Goal: Obtain resource: Download file/media

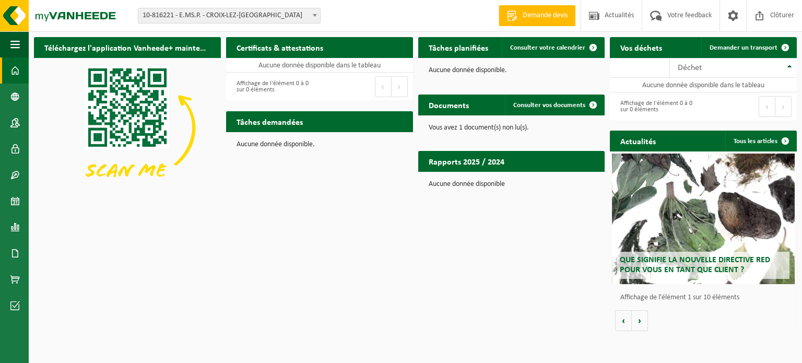
click at [226, 21] on span "10-816221 - E.MS.P. - CROIX-LEZ-[GEOGRAPHIC_DATA]" at bounding box center [229, 15] width 182 height 15
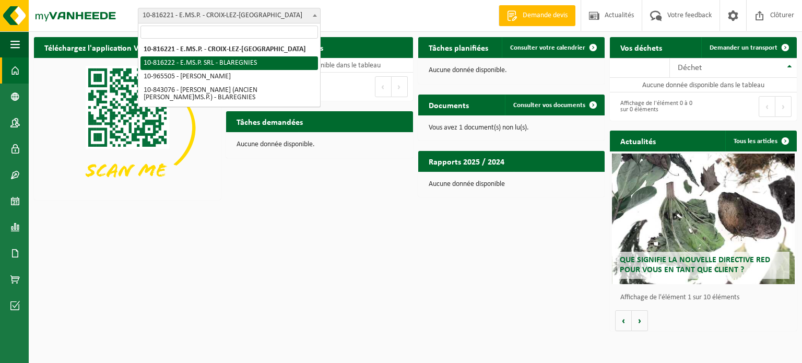
select select "39349"
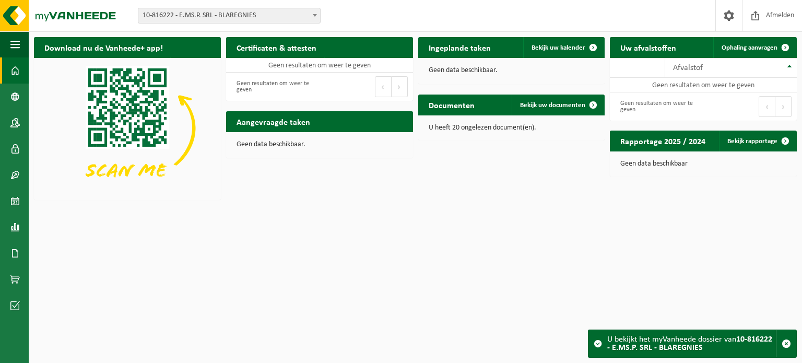
click at [188, 24] on div "Vestiging: 10-816221 - E.MS.P. - CROIX-LEZ-ROUVEROY 10-816222 - E.MS.P. SRL - B…" at bounding box center [401, 16] width 802 height 32
click at [192, 20] on span "10-816222 - E.MS.P. SRL - BLAREGNIES" at bounding box center [229, 15] width 182 height 15
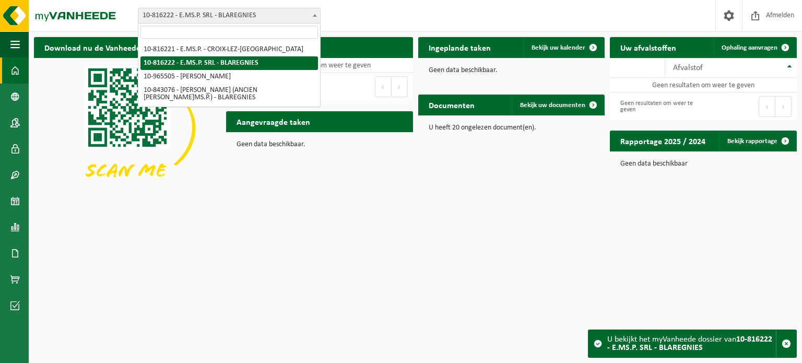
click at [350, 12] on div "Vestiging: 10-816221 - E.MS.P. - CROIX-LEZ-ROUVEROY 10-816222 - E.MS.P. SRL - B…" at bounding box center [401, 16] width 802 height 32
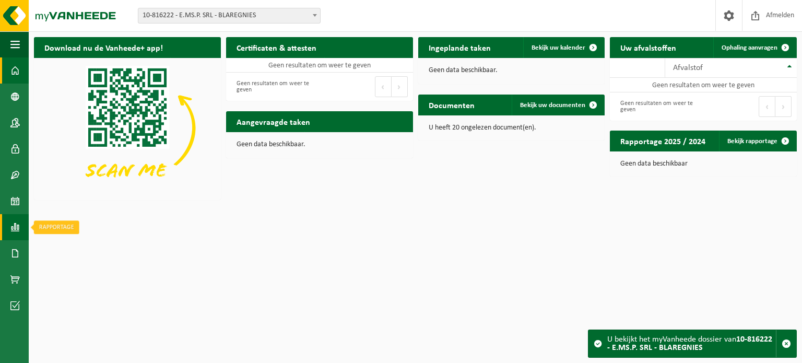
click at [9, 223] on link "Rapportage" at bounding box center [14, 227] width 29 height 26
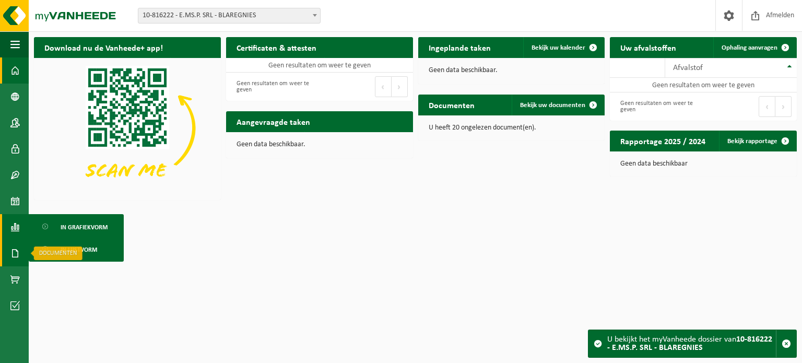
click at [17, 247] on span at bounding box center [14, 253] width 9 height 26
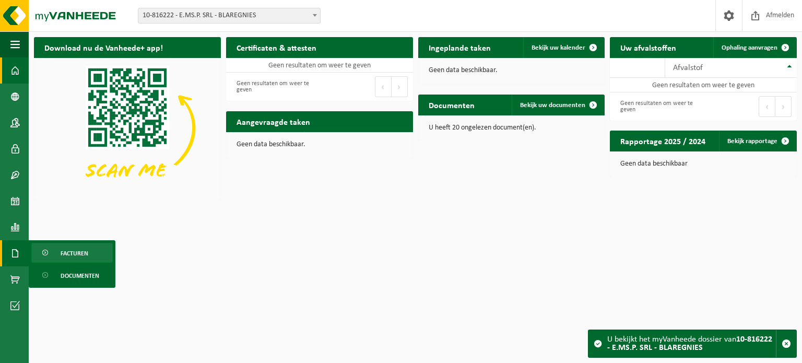
click at [61, 252] on span "Facturen" at bounding box center [75, 253] width 28 height 20
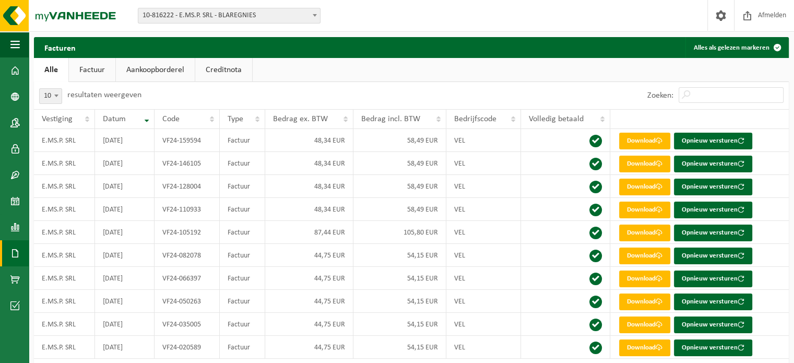
click at [222, 76] on link "Creditnota" at bounding box center [223, 70] width 57 height 24
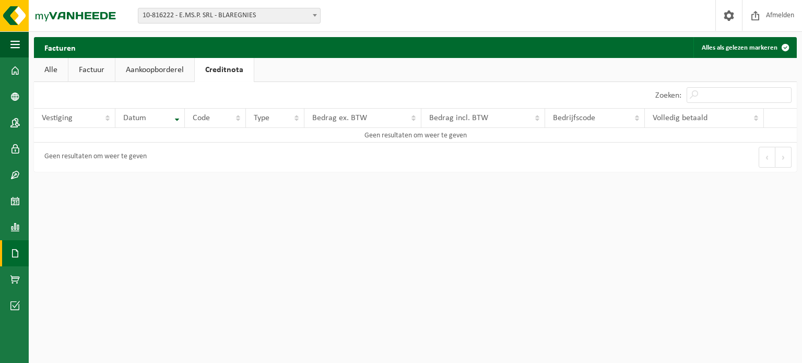
click at [180, 74] on link "Aankoopborderel" at bounding box center [154, 70] width 79 height 24
click at [111, 69] on link "Factuur" at bounding box center [91, 70] width 46 height 24
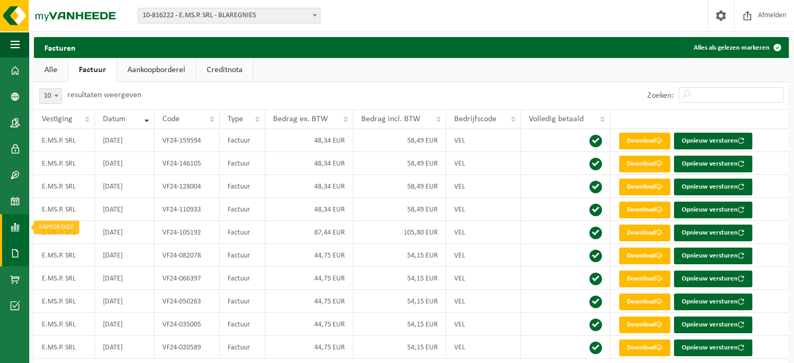
click at [10, 225] on link "Rapportage" at bounding box center [14, 227] width 29 height 26
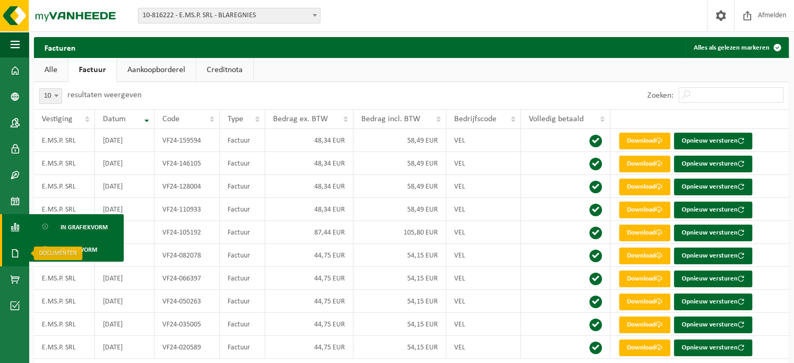
click at [10, 252] on link "Documenten" at bounding box center [14, 253] width 29 height 26
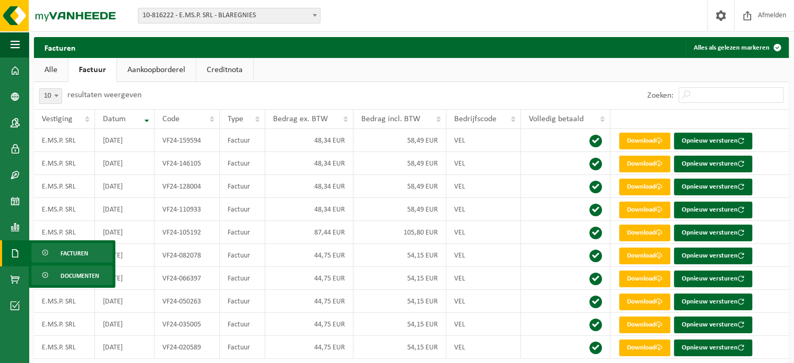
click at [63, 277] on span "Documenten" at bounding box center [80, 276] width 39 height 20
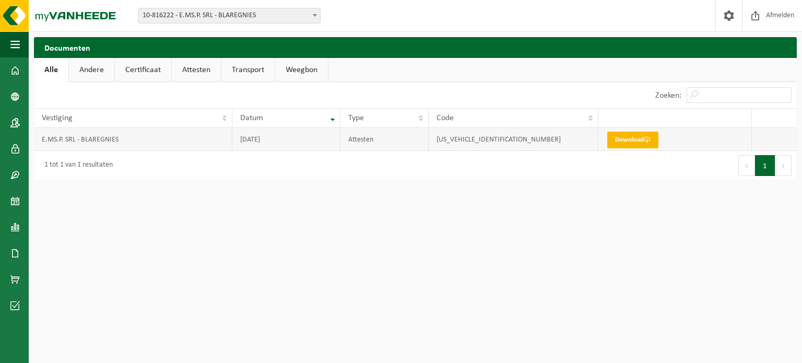
click at [631, 137] on link "Download" at bounding box center [632, 140] width 51 height 17
click at [17, 204] on span at bounding box center [14, 201] width 9 height 26
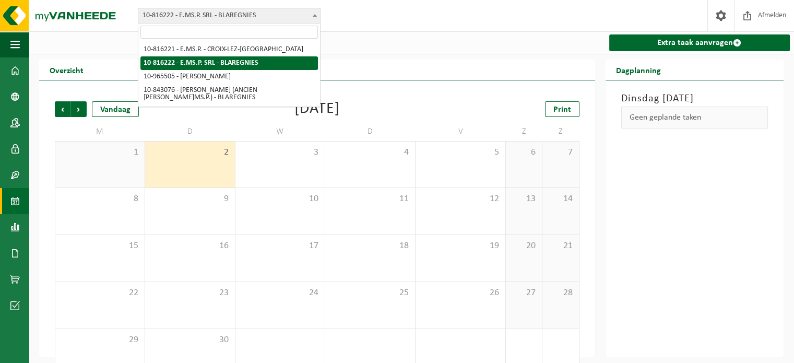
click at [173, 16] on span "10-816222 - E.MS.P. SRL - BLAREGNIES" at bounding box center [229, 15] width 182 height 15
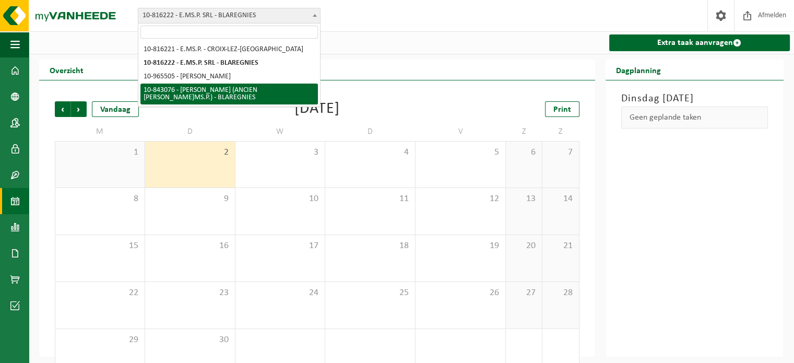
drag, startPoint x: 178, startPoint y: 68, endPoint x: 178, endPoint y: 91, distance: 22.5
select select "92762"
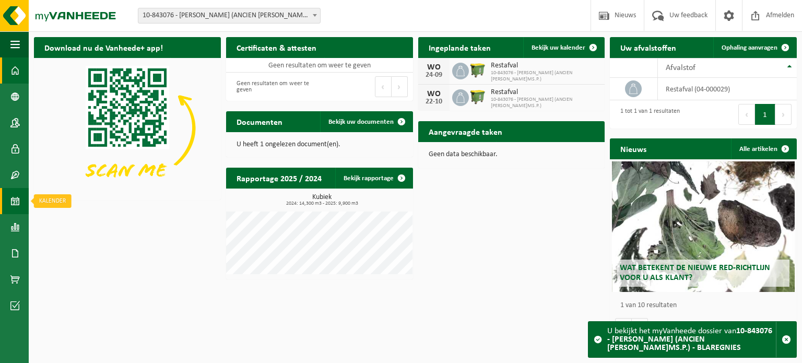
click at [19, 203] on span at bounding box center [14, 201] width 9 height 26
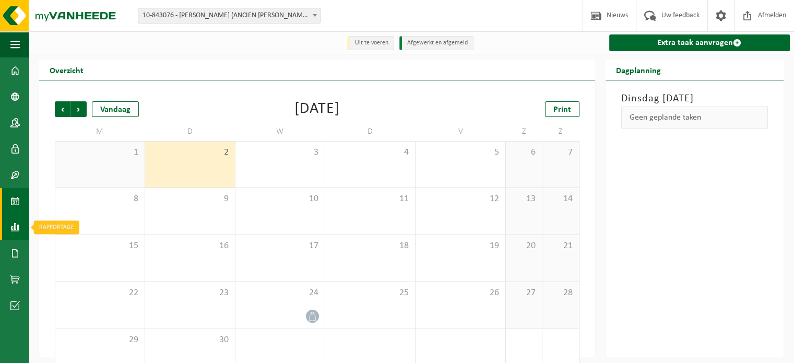
click at [13, 230] on span at bounding box center [14, 227] width 9 height 26
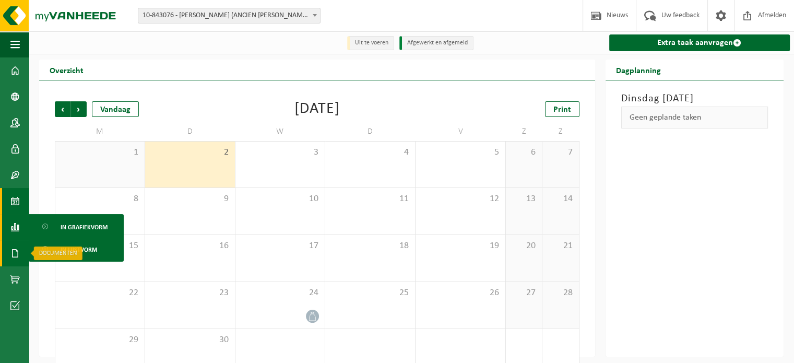
click at [16, 245] on span at bounding box center [14, 253] width 9 height 26
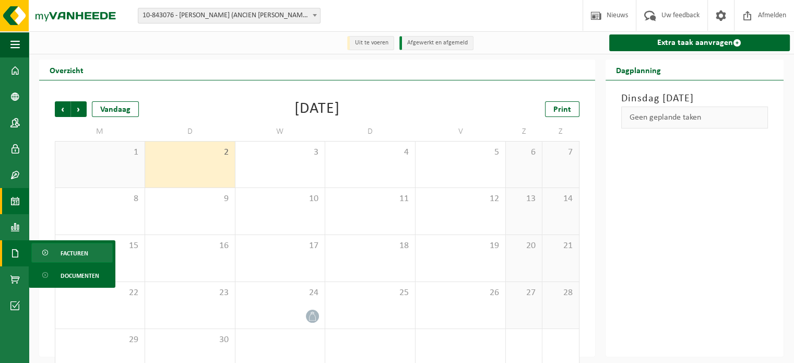
click at [68, 249] on span "Facturen" at bounding box center [75, 253] width 28 height 20
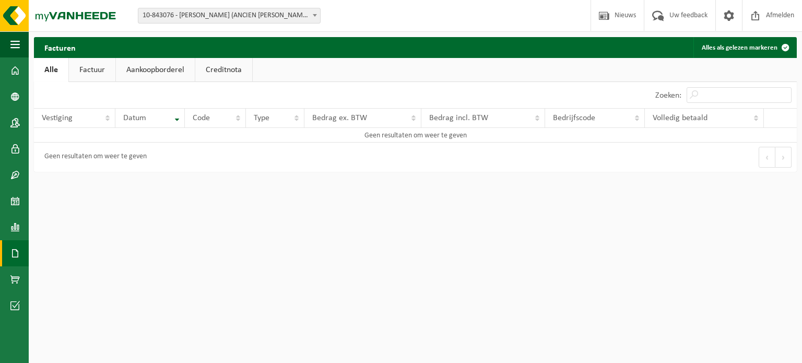
click at [89, 63] on link "Factuur" at bounding box center [92, 70] width 46 height 24
click at [183, 6] on div "Vestiging: 10-816221 - E.MS.P. - CROIX-LEZ-ROUVEROY 10-816222 - E.MS.P. SRL - B…" at bounding box center [401, 16] width 802 height 32
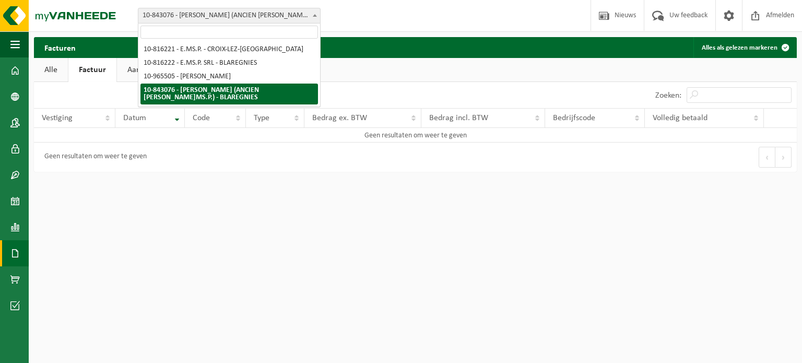
click at [185, 13] on span "10-843076 - [PERSON_NAME] (ANCIEN [PERSON_NAME]MS.P.) - BLAREGNIES" at bounding box center [229, 15] width 182 height 15
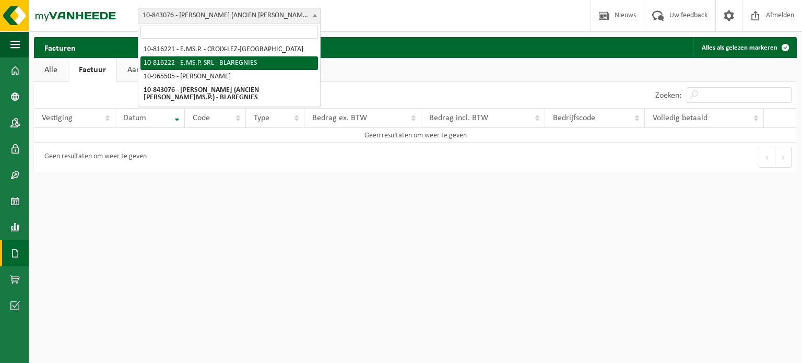
select select "39349"
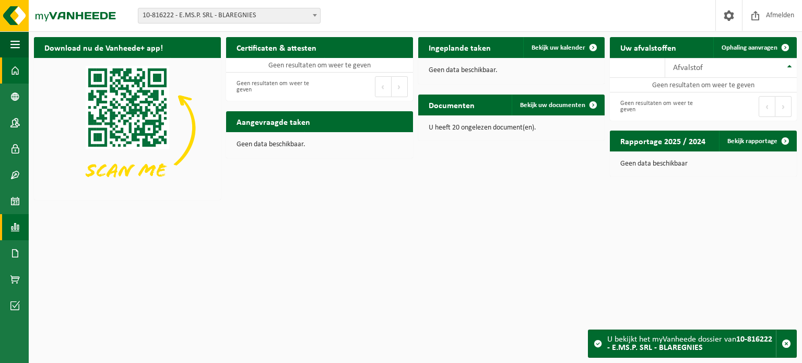
click at [18, 227] on span at bounding box center [14, 227] width 9 height 26
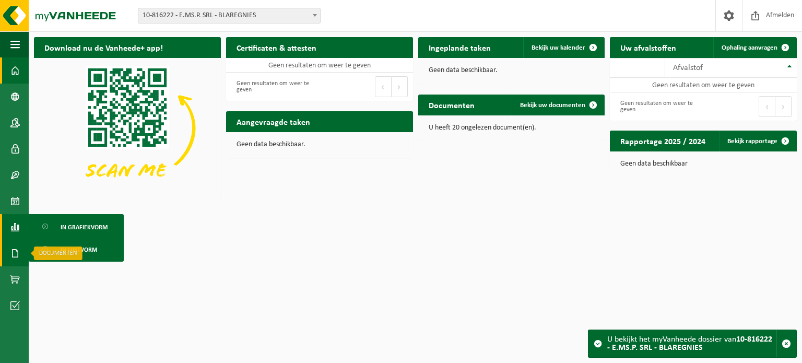
click at [13, 250] on span at bounding box center [14, 253] width 9 height 26
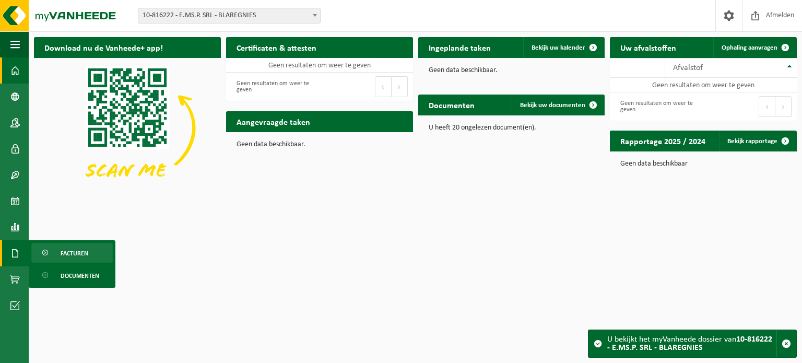
click at [68, 258] on span "Facturen" at bounding box center [75, 253] width 28 height 20
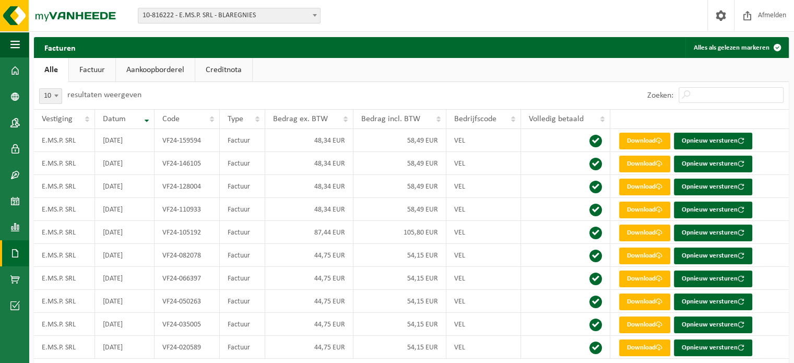
click at [55, 95] on b at bounding box center [56, 96] width 4 height 3
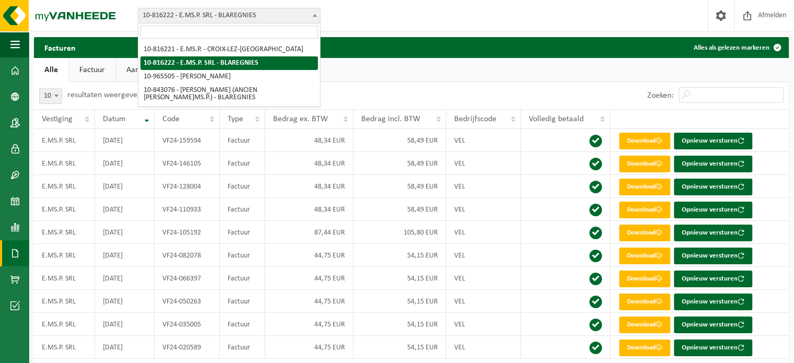
click at [196, 17] on span "10-816222 - E.MS.P. SRL - BLAREGNIES" at bounding box center [229, 15] width 182 height 15
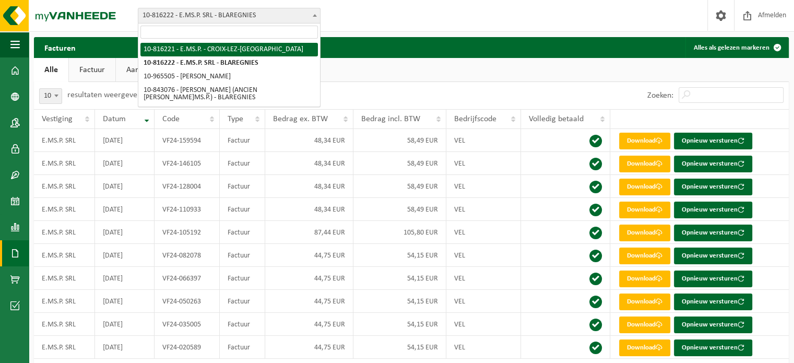
select select "39348"
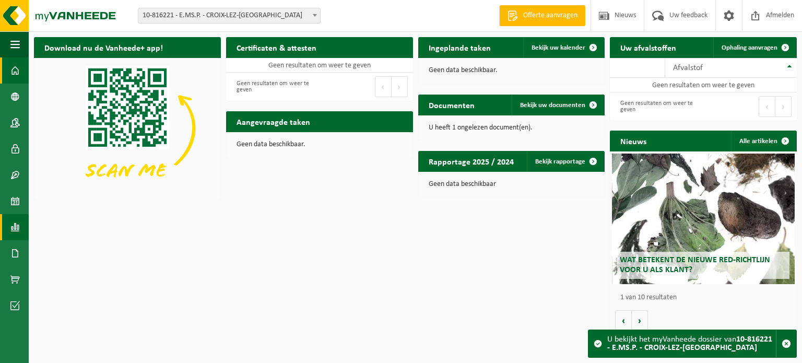
click at [23, 225] on link "Rapportage" at bounding box center [14, 227] width 29 height 26
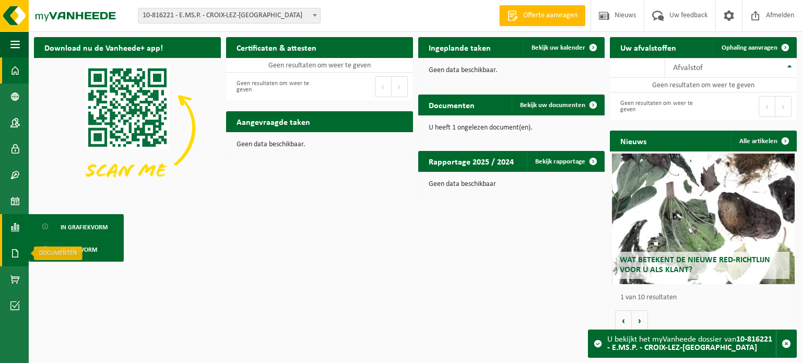
click at [26, 252] on link "Documenten" at bounding box center [14, 253] width 29 height 26
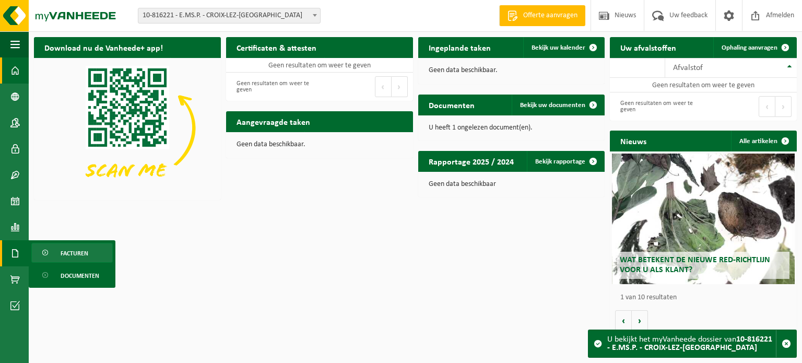
click at [63, 254] on span "Facturen" at bounding box center [75, 253] width 28 height 20
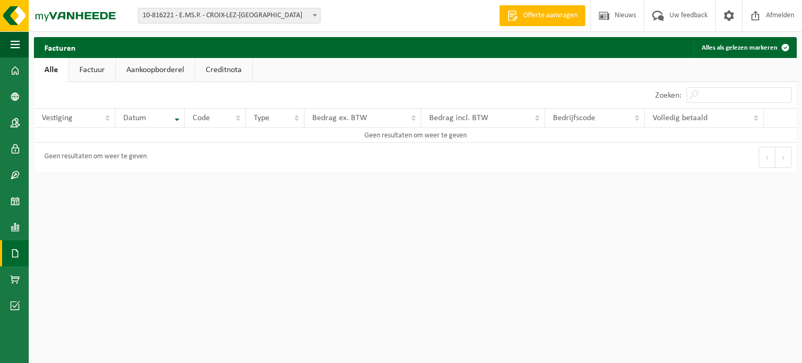
click at [227, 69] on link "Creditnota" at bounding box center [223, 70] width 57 height 24
click at [226, 15] on span "10-816221 - E.MS.P. - CROIX-LEZ-[GEOGRAPHIC_DATA]" at bounding box center [229, 15] width 182 height 15
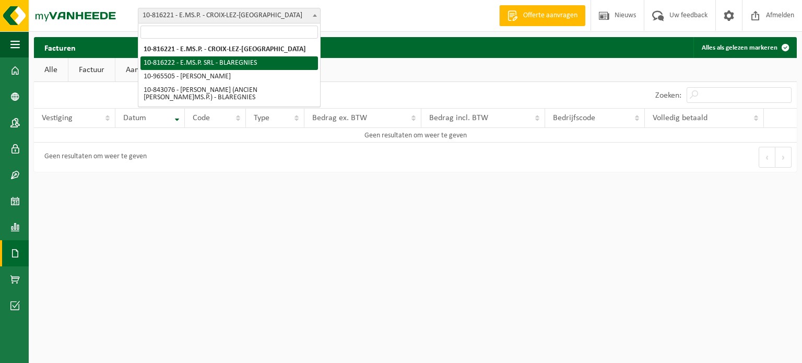
select select "39349"
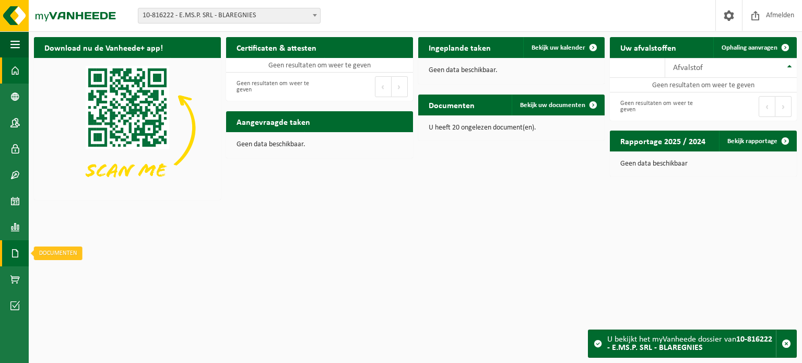
click at [22, 250] on link "Documenten" at bounding box center [14, 253] width 29 height 26
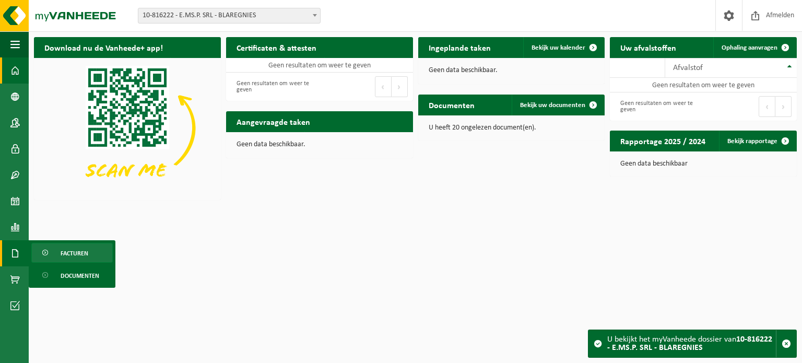
click at [60, 252] on link "Facturen" at bounding box center [71, 253] width 81 height 20
